Goal: Navigation & Orientation: Find specific page/section

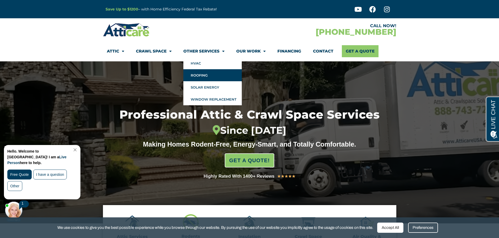
click at [199, 77] on link "Roofing" at bounding box center [212, 75] width 58 height 12
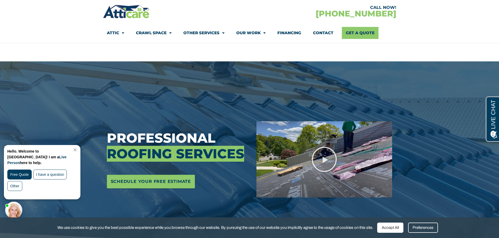
scroll to position [157, 0]
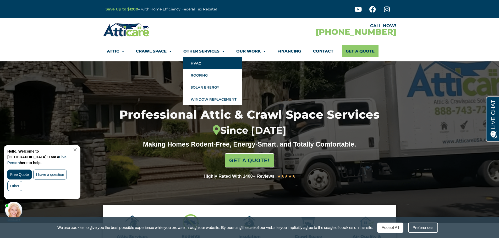
click at [199, 64] on link "HVAC" at bounding box center [212, 63] width 58 height 12
